Goal: Navigation & Orientation: Find specific page/section

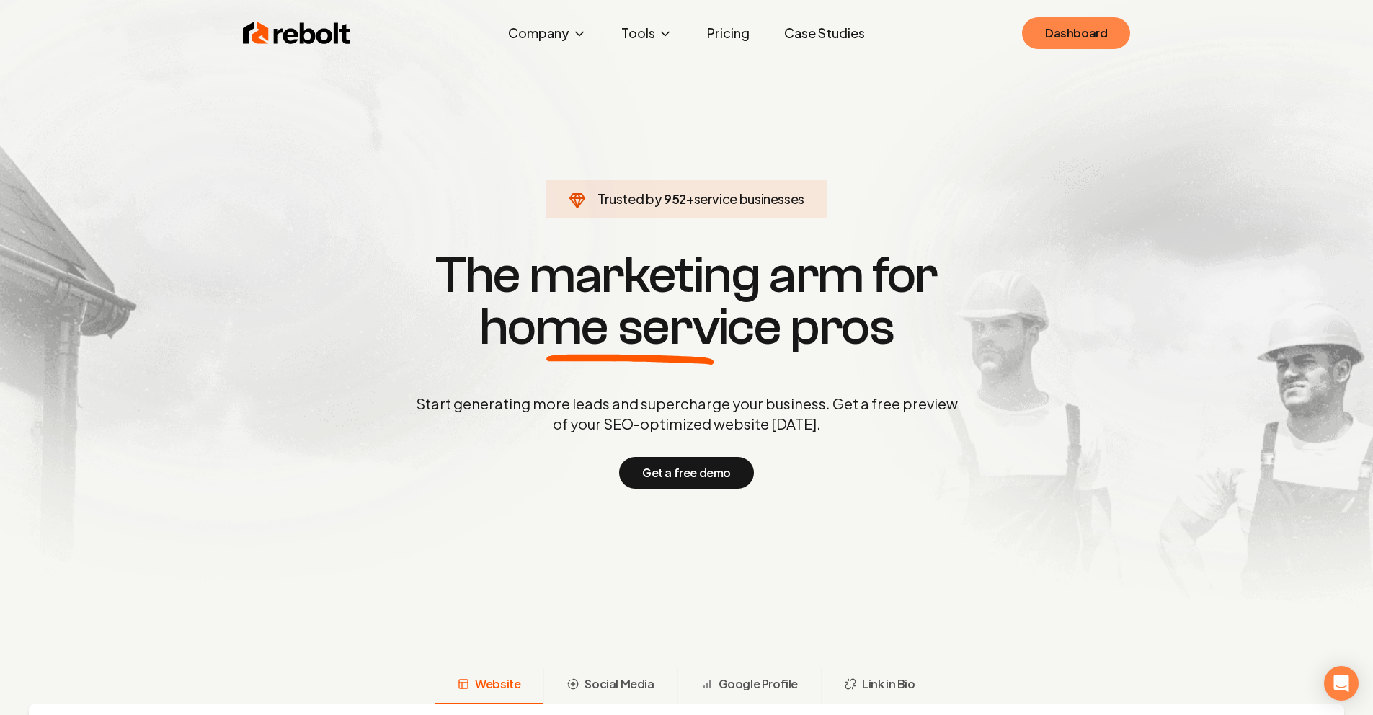
click at [1037, 45] on link "Dashboard" at bounding box center [1076, 33] width 108 height 32
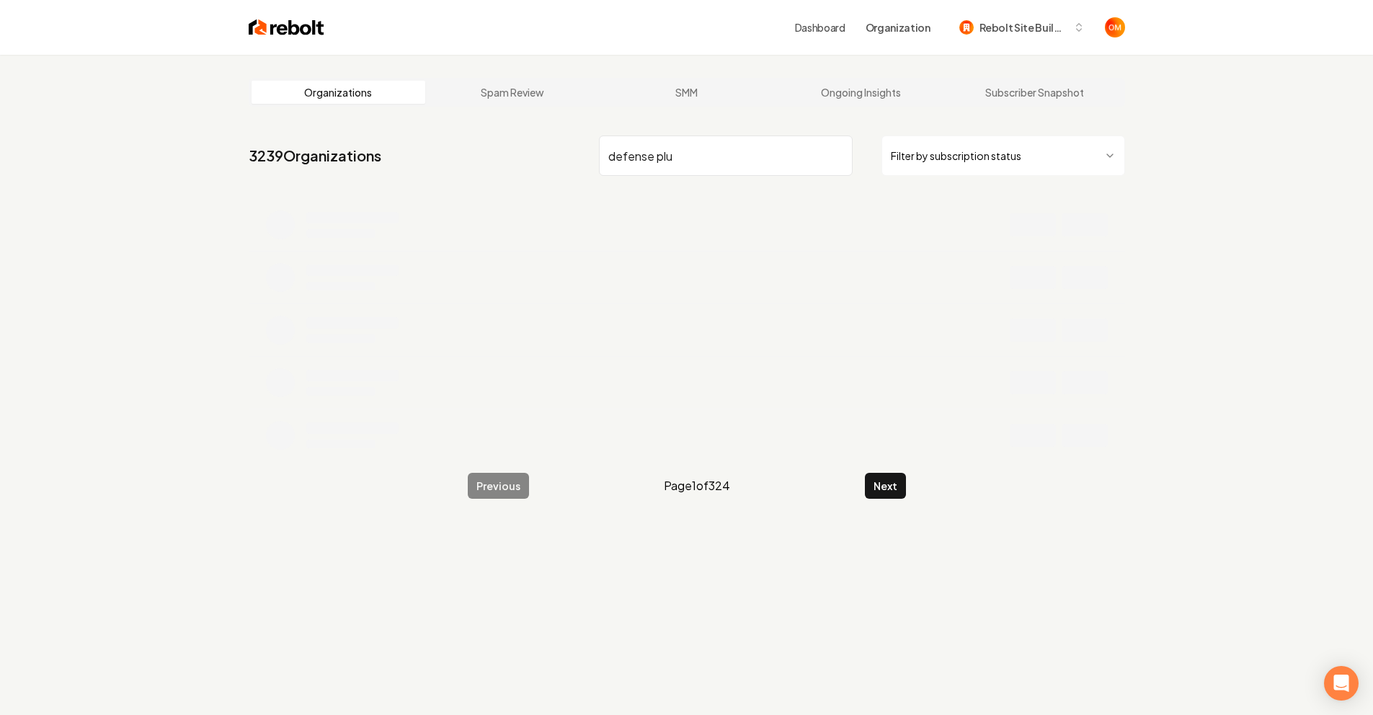
type input "defense plu"
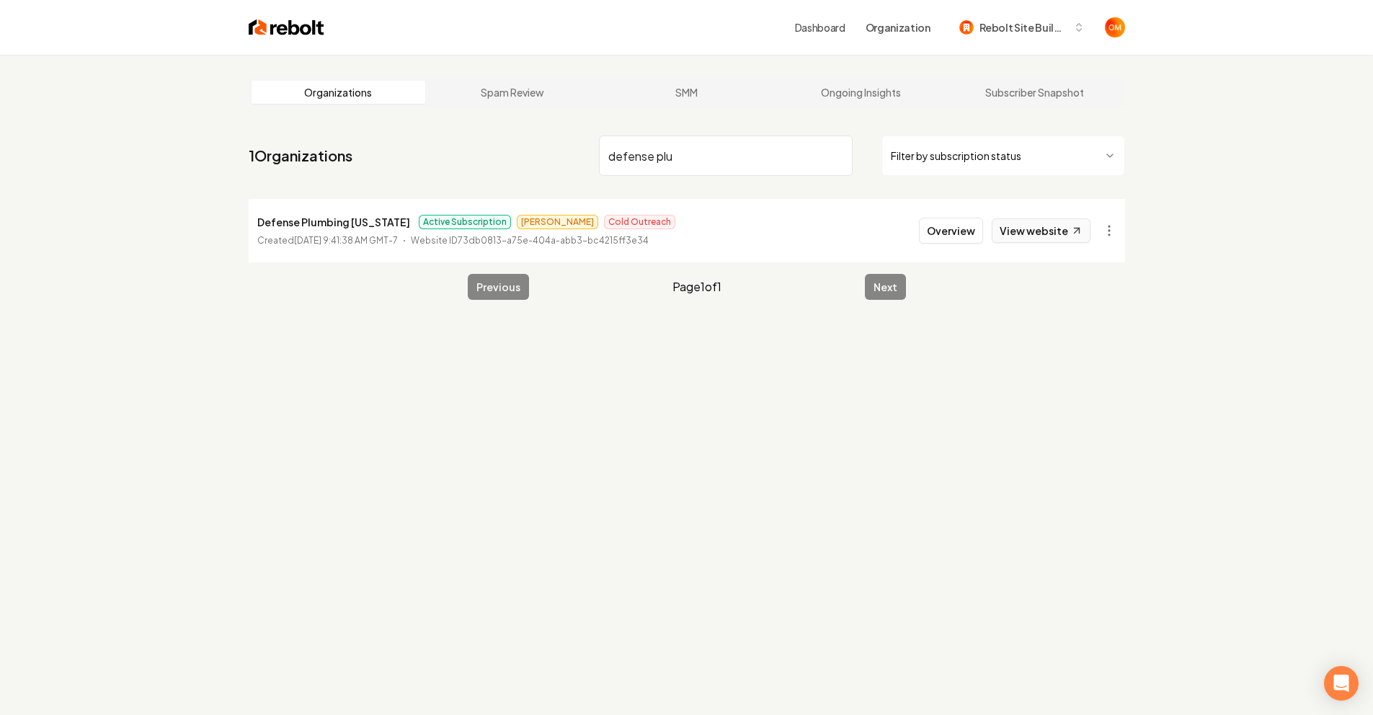
click at [1054, 226] on link "View website" at bounding box center [1041, 230] width 99 height 25
